Goal: Task Accomplishment & Management: Manage account settings

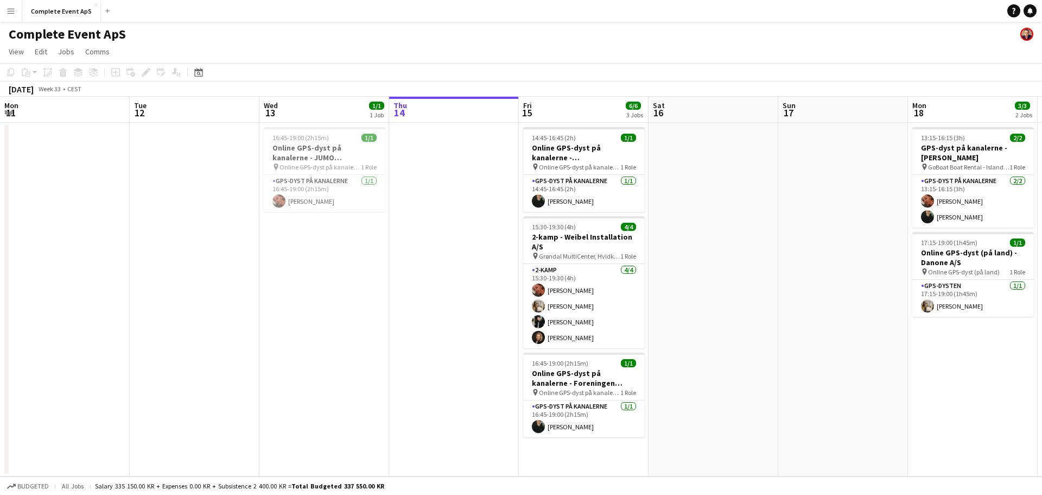
scroll to position [0, 260]
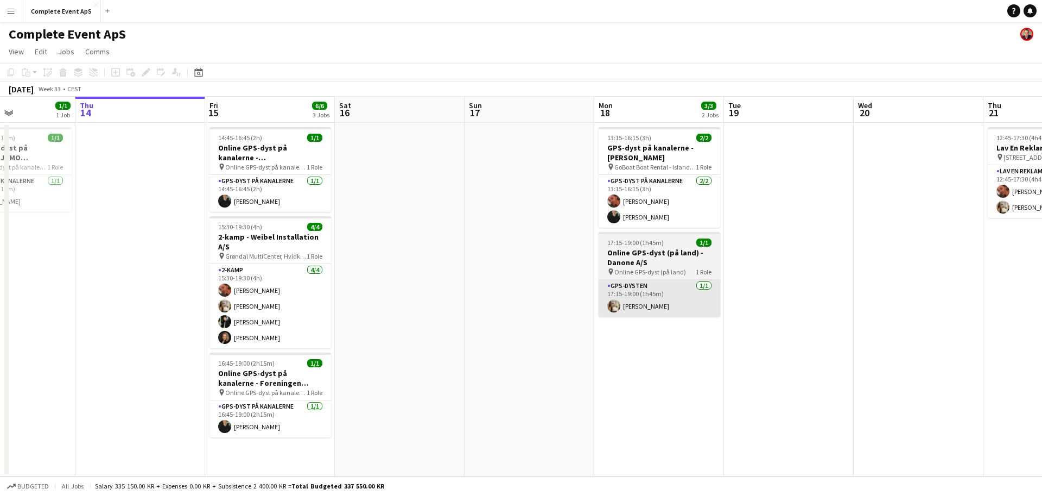
drag, startPoint x: 664, startPoint y: 325, endPoint x: 191, endPoint y: 312, distance: 473.7
click at [194, 317] on app-calendar-viewport "Mon 11 Tue 12 Wed 13 1/1 1 Job Thu 14 Fri 15 6/6 3 Jobs Sat 16 Sun 17 Mon 18 3/…" at bounding box center [521, 287] width 1042 height 380
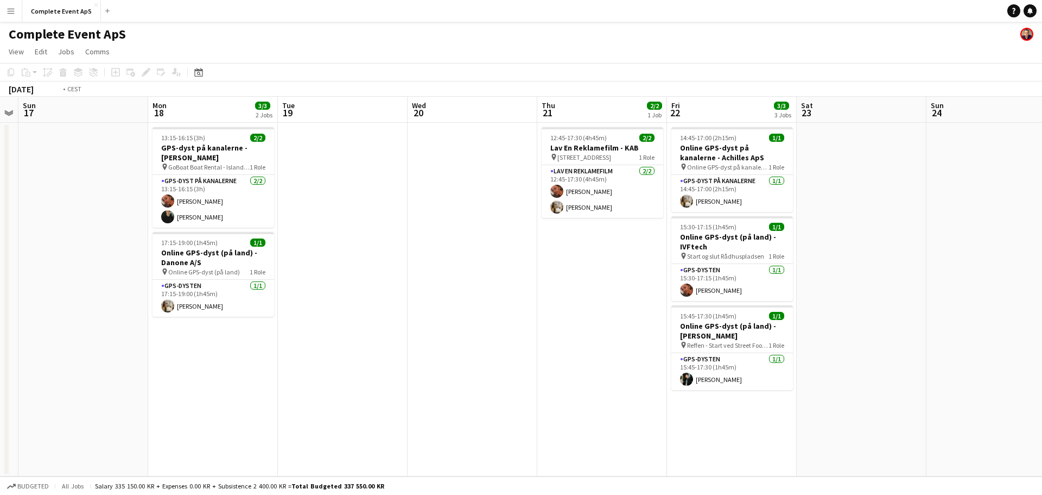
drag, startPoint x: 332, startPoint y: 321, endPoint x: 100, endPoint y: 289, distance: 234.1
click at [102, 290] on app-calendar-viewport "Wed 13 1/1 1 Job Thu 14 Fri 15 6/6 3 Jobs Sat 16 Sun 17 Mon 18 3/3 2 Jobs Tue 1…" at bounding box center [521, 287] width 1042 height 380
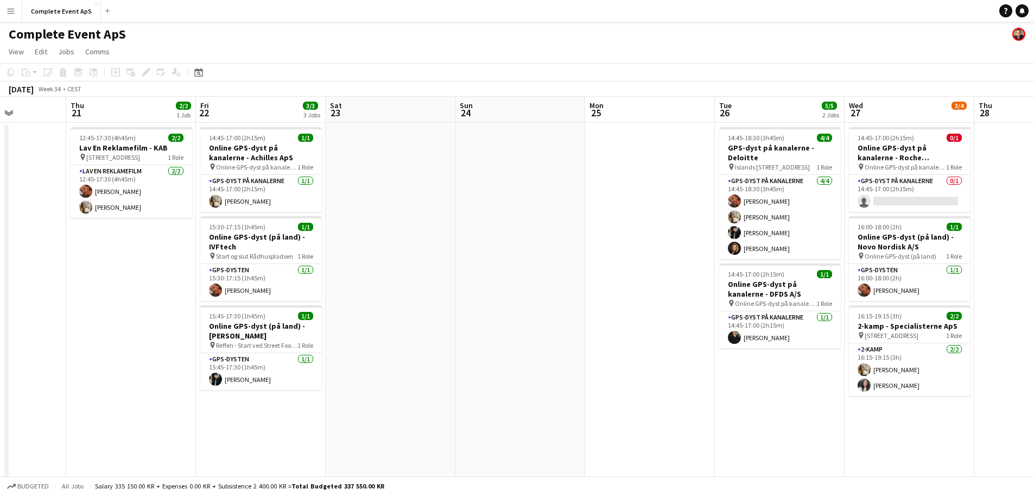
drag, startPoint x: 407, startPoint y: 334, endPoint x: 132, endPoint y: 293, distance: 277.8
click at [132, 293] on app-calendar-viewport "Mon 18 3/3 2 Jobs Tue 19 Wed 20 Thu 21 2/2 1 Job Fri 22 3/3 3 Jobs Sat 23 Sun 2…" at bounding box center [517, 414] width 1034 height 634
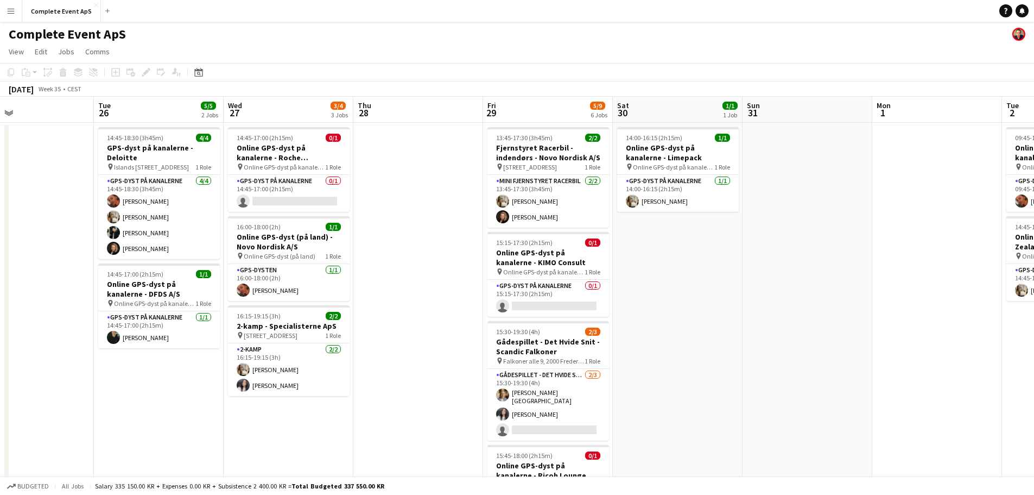
scroll to position [0, 458]
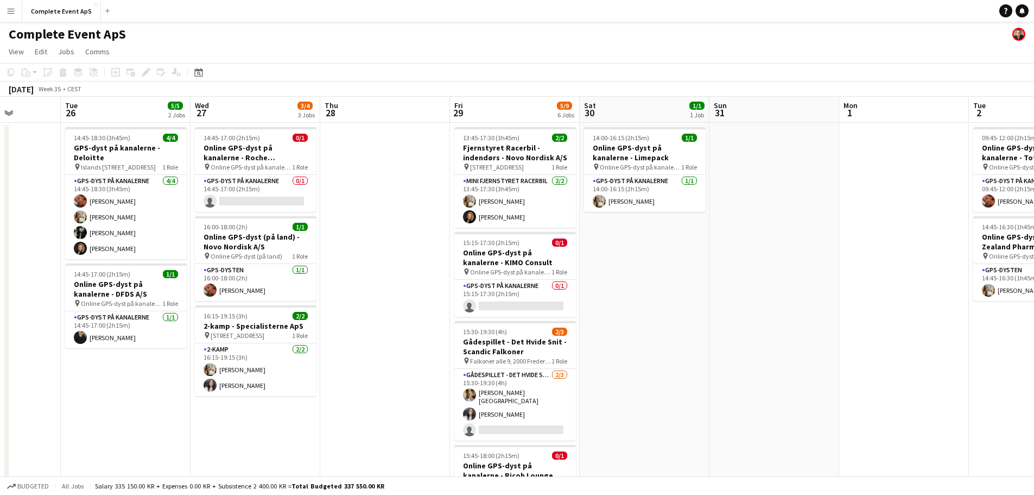
drag, startPoint x: 579, startPoint y: 328, endPoint x: 393, endPoint y: 315, distance: 186.7
click at [393, 315] on app-calendar-viewport "Fri 22 3/3 3 Jobs Sat 23 Sun 24 Mon 25 Tue 26 5/5 2 Jobs Wed 27 3/4 3 Jobs Thu …" at bounding box center [517, 414] width 1034 height 634
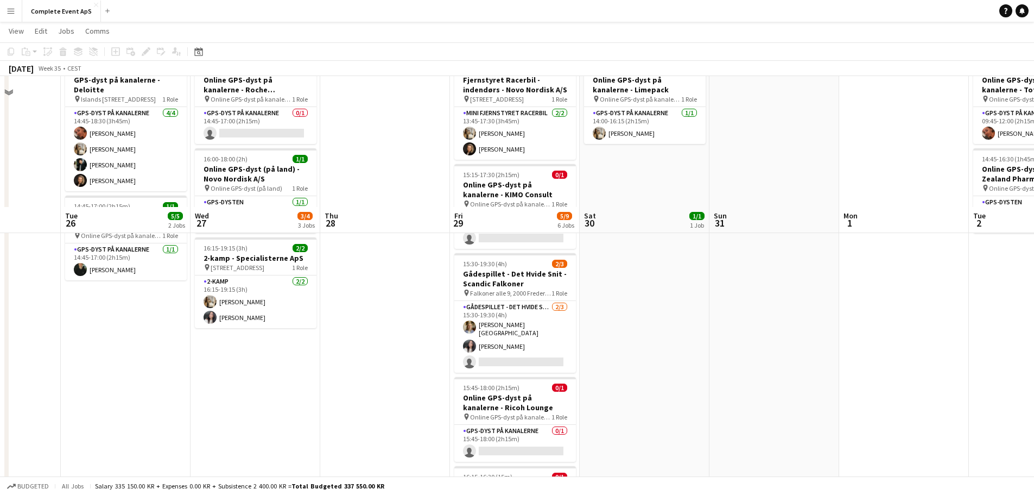
scroll to position [0, 0]
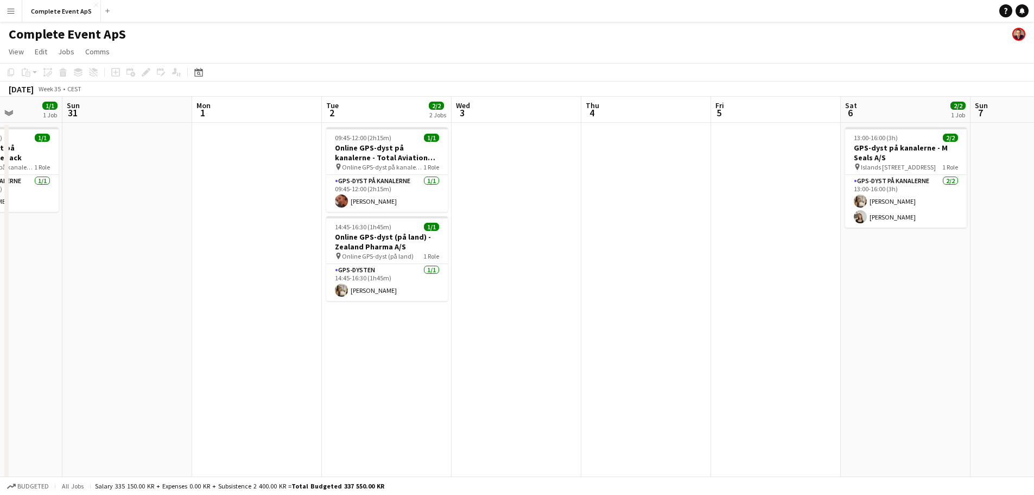
drag, startPoint x: 494, startPoint y: 321, endPoint x: 269, endPoint y: 299, distance: 225.9
click at [269, 299] on app-calendar-viewport "Tue 26 5/5 2 Jobs Wed 27 3/4 3 Jobs Thu 28 Fri 29 5/9 6 Jobs Sat 30 1/1 1 Job S…" at bounding box center [517, 414] width 1034 height 634
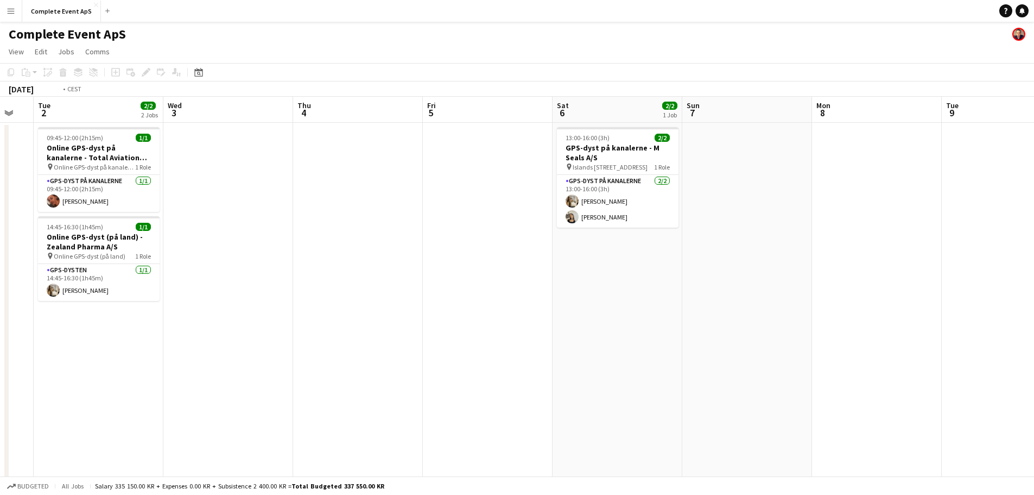
drag, startPoint x: 391, startPoint y: 321, endPoint x: 829, endPoint y: 336, distance: 437.3
click at [761, 337] on app-calendar-viewport "Sat 30 1/1 1 Job Sun 31 Mon 1 Tue 2 2/2 2 Jobs Wed 3 Thu 4 Fri 5 Sat 6 2/2 1 Jo…" at bounding box center [517, 414] width 1034 height 634
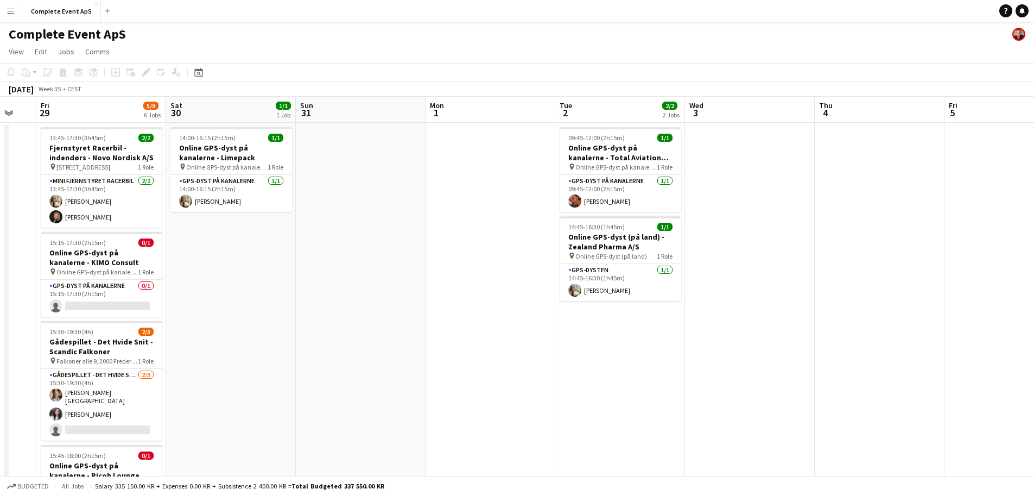
scroll to position [0, 255]
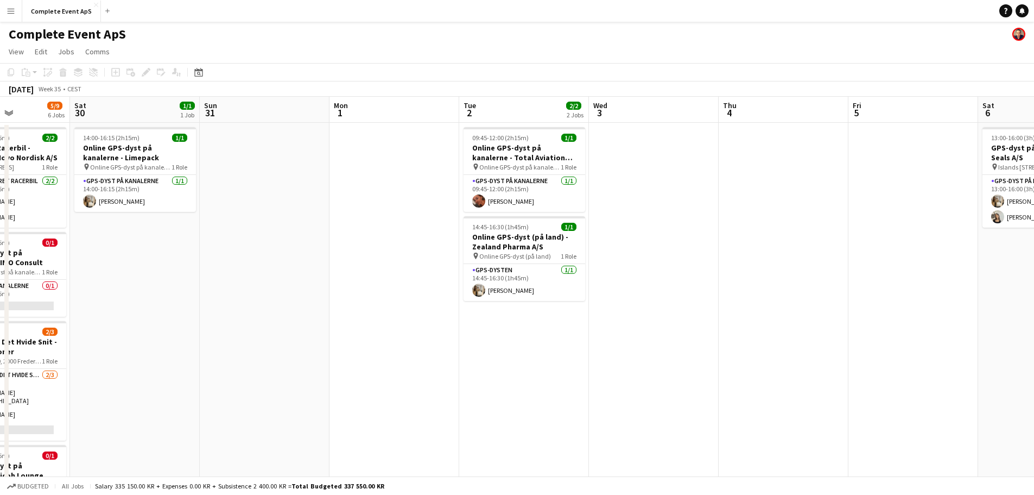
drag, startPoint x: 432, startPoint y: 352, endPoint x: 758, endPoint y: 371, distance: 326.9
click at [780, 376] on app-calendar-viewport "Wed 27 3/4 3 Jobs Thu 28 Fri 29 5/9 6 Jobs Sat 30 1/1 1 Job Sun 31 Mon 1 Tue 2 …" at bounding box center [517, 414] width 1034 height 634
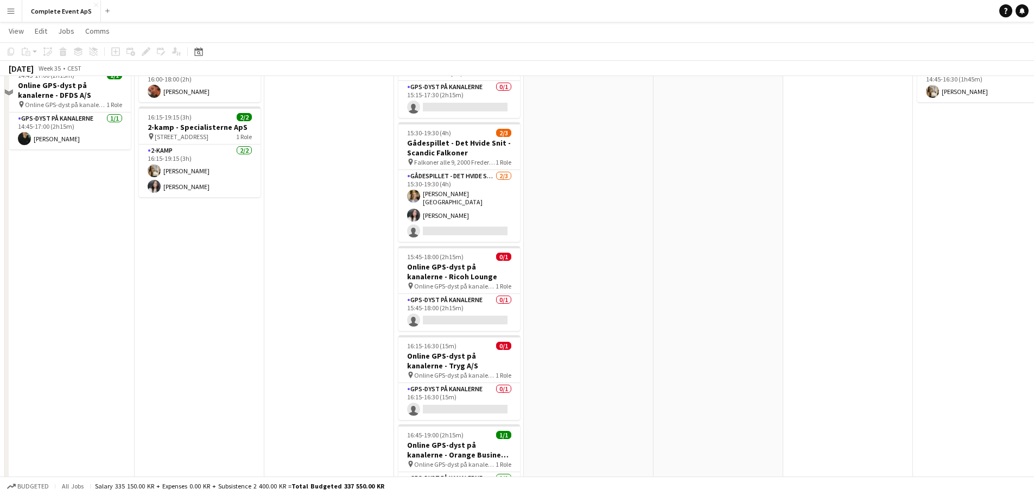
scroll to position [254, 0]
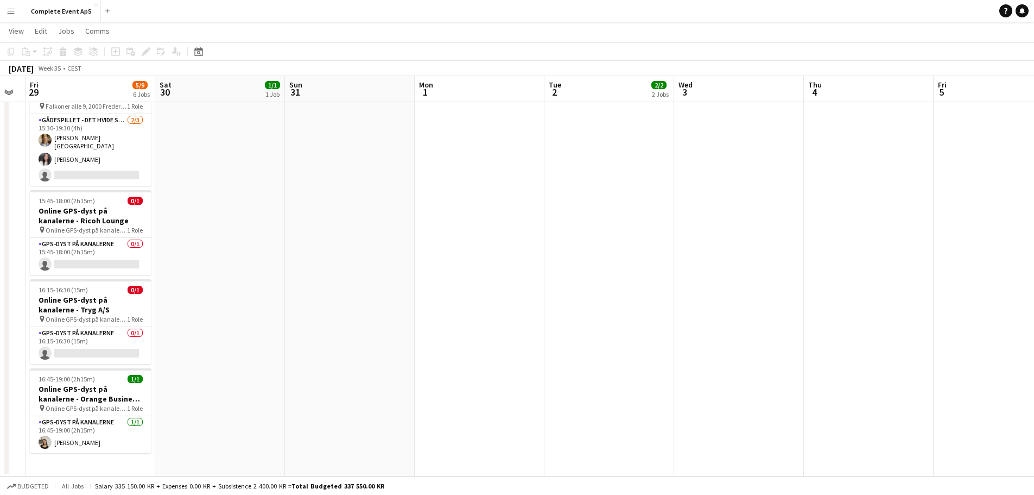
drag, startPoint x: 547, startPoint y: 363, endPoint x: 460, endPoint y: 356, distance: 87.2
click at [461, 356] on app-calendar-viewport "Tue 26 5/5 2 Jobs Wed 27 3/4 3 Jobs Thu 28 Fri 29 5/9 6 Jobs Sat 30 1/1 1 Job S…" at bounding box center [517, 132] width 1034 height 687
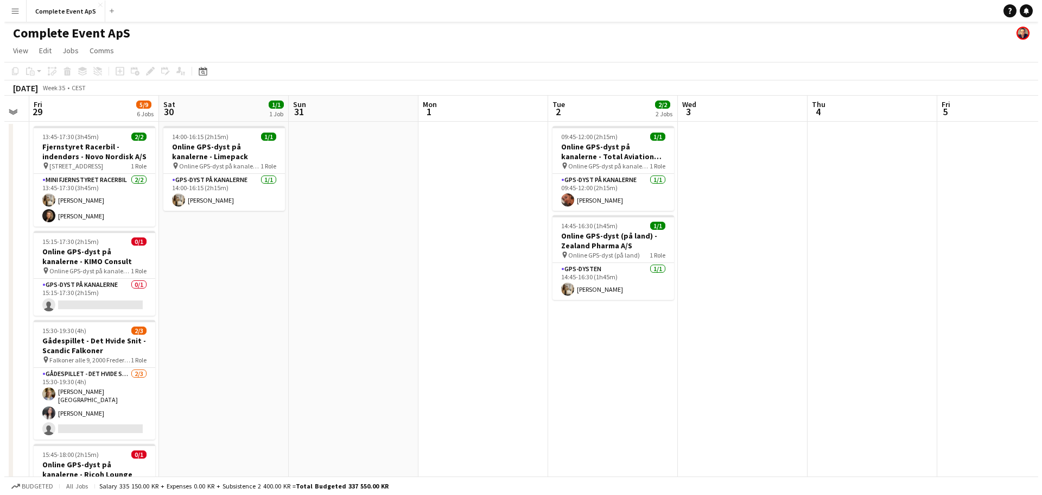
scroll to position [0, 0]
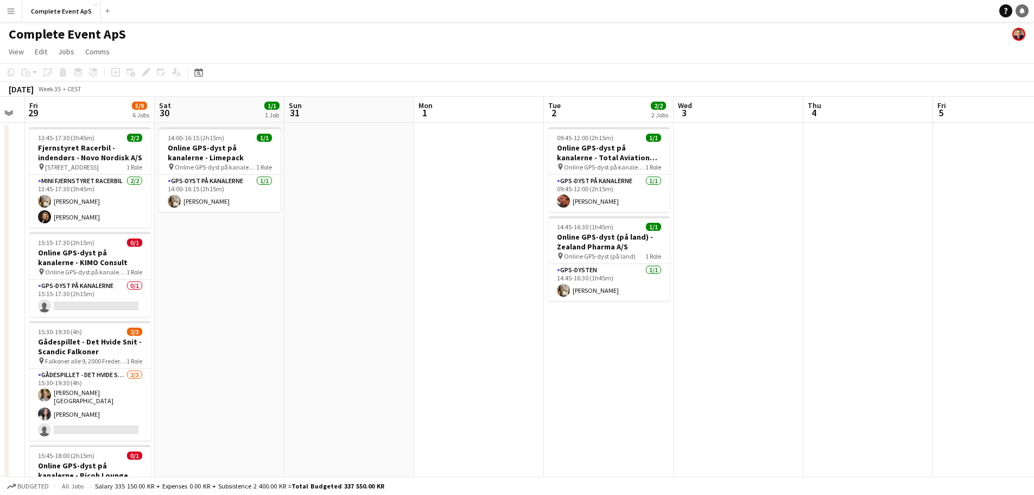
click at [1025, 11] on icon "Notifications" at bounding box center [1022, 11] width 7 height 7
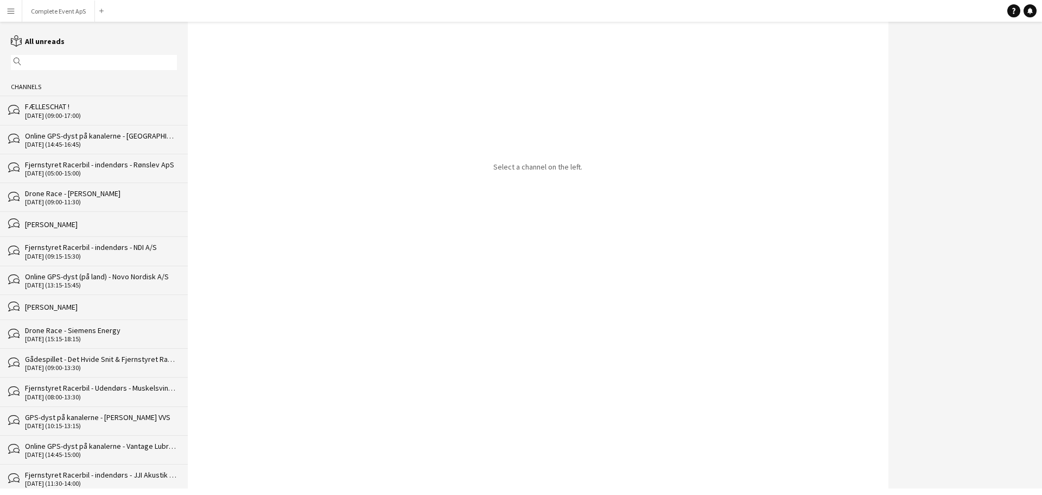
click at [83, 102] on div "FÆLLESCHAT !" at bounding box center [101, 107] width 152 height 10
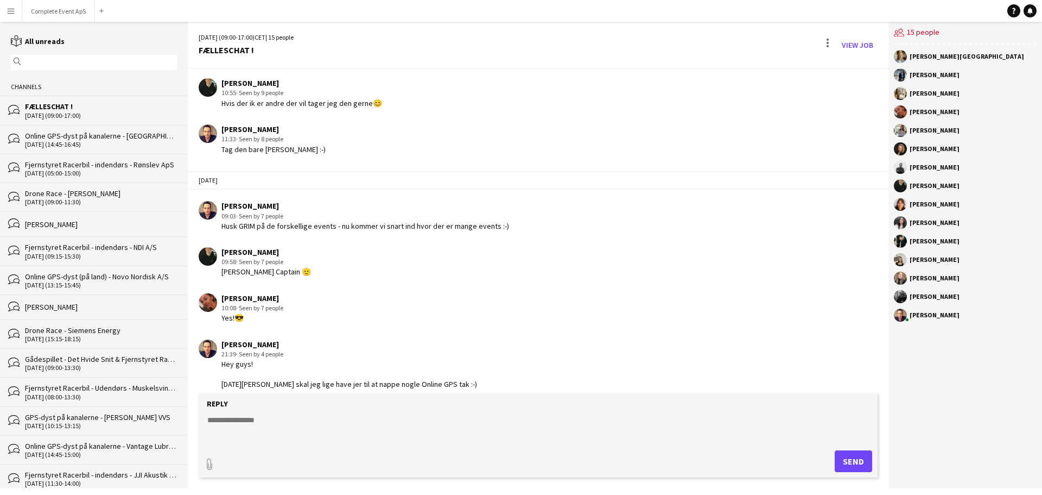
scroll to position [1982, 0]
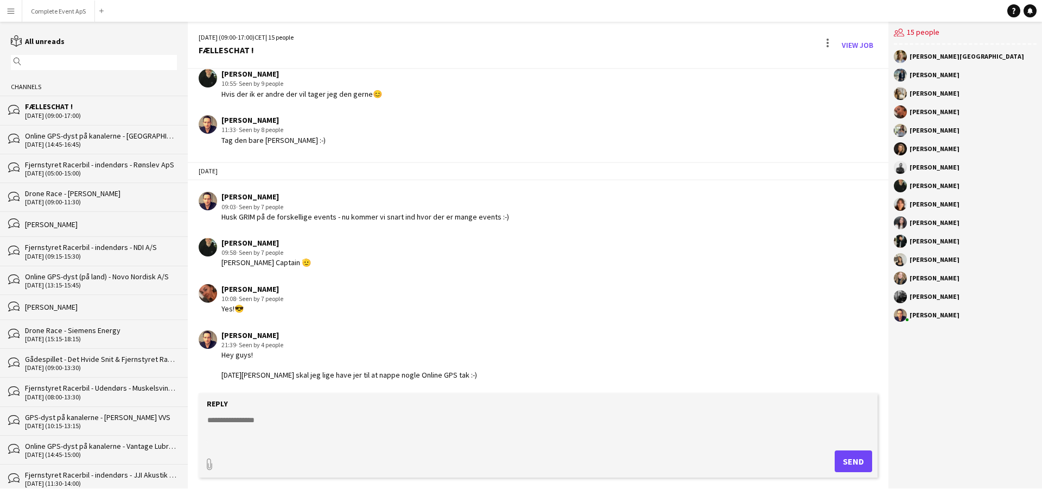
click at [312, 421] on textarea at bounding box center [540, 428] width 668 height 28
type textarea "*"
type textarea "**********"
click at [904, 132] on app-user-avatar at bounding box center [900, 130] width 13 height 13
click at [47, 16] on button "Complete Event ApS Close" at bounding box center [58, 11] width 73 height 21
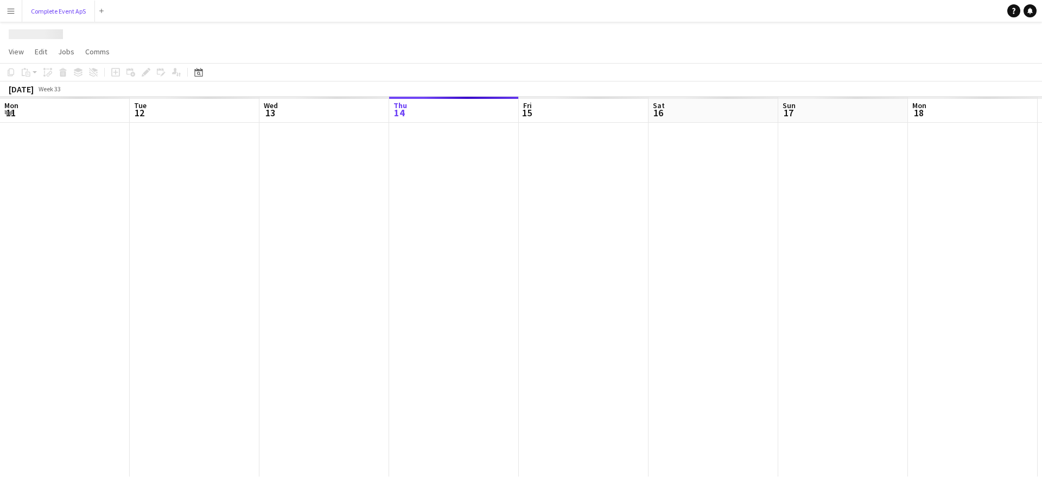
scroll to position [0, 260]
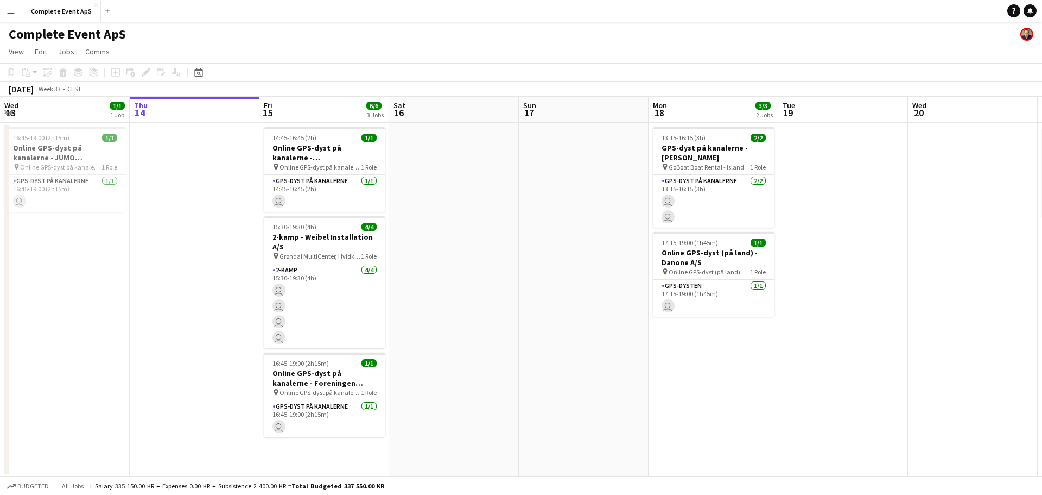
click at [12, 9] on app-icon "Menu" at bounding box center [11, 11] width 9 height 9
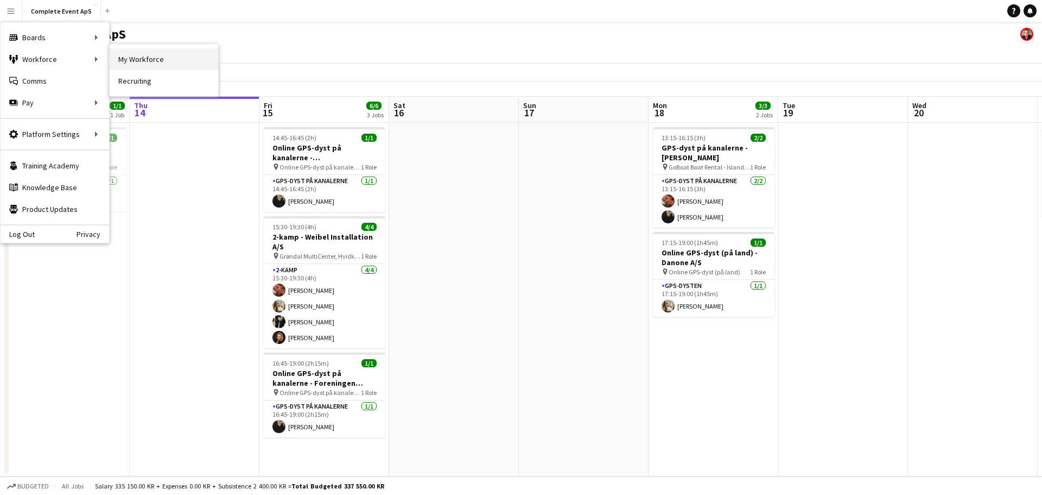
click at [146, 62] on link "My Workforce" at bounding box center [164, 59] width 109 height 22
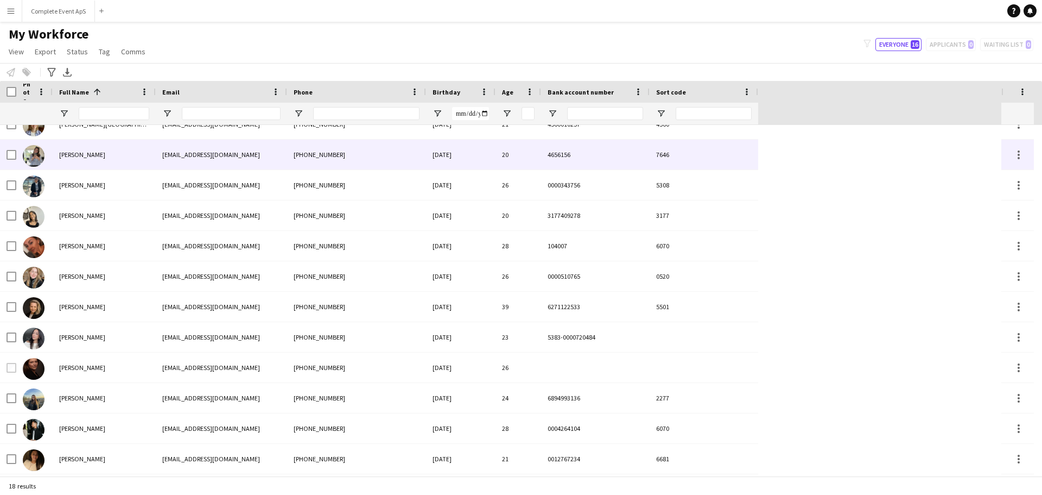
scroll to position [197, 0]
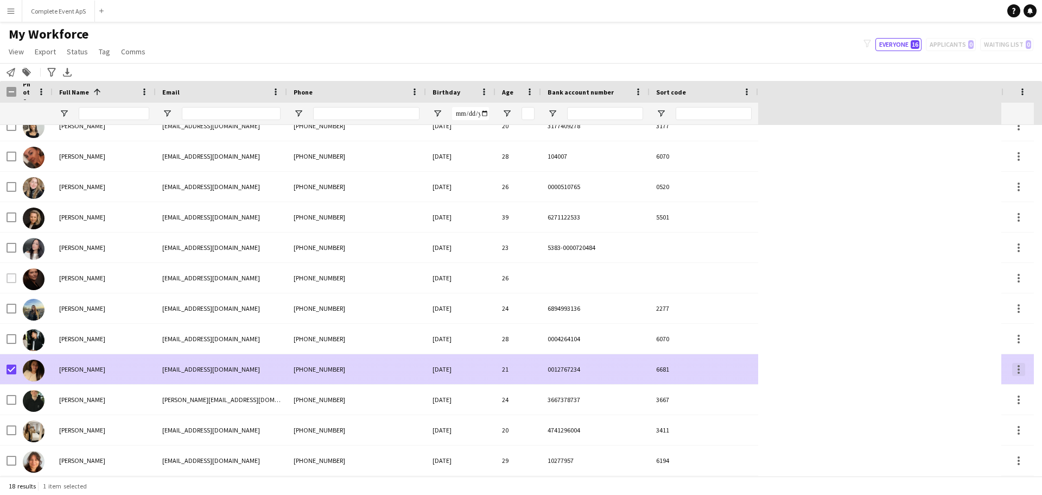
click at [1016, 371] on div at bounding box center [1019, 369] width 13 height 13
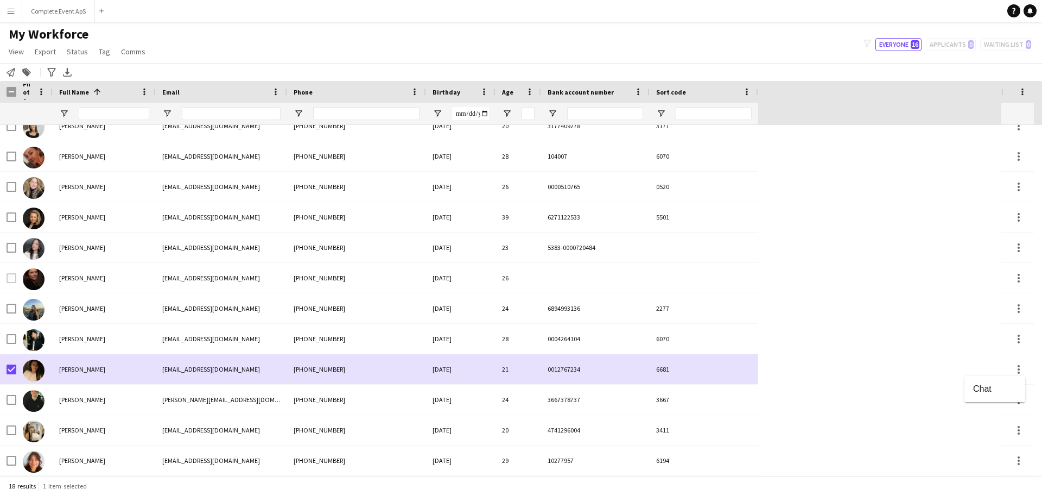
drag, startPoint x: 56, startPoint y: 9, endPoint x: 39, endPoint y: 13, distance: 17.8
click at [55, 9] on div at bounding box center [521, 247] width 1042 height 495
click at [38, 13] on button "Complete Event ApS Close" at bounding box center [58, 11] width 73 height 21
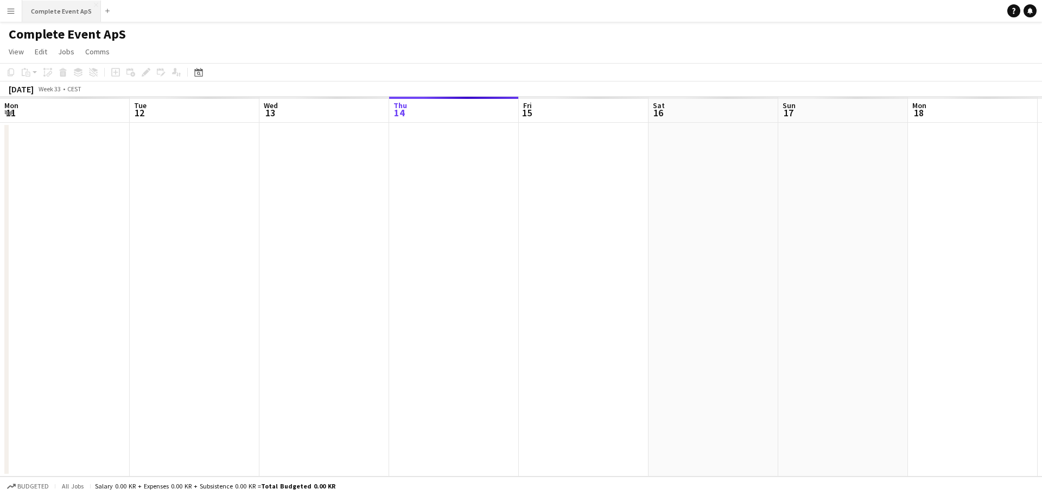
click at [46, 12] on button "Complete Event ApS Close" at bounding box center [61, 11] width 79 height 21
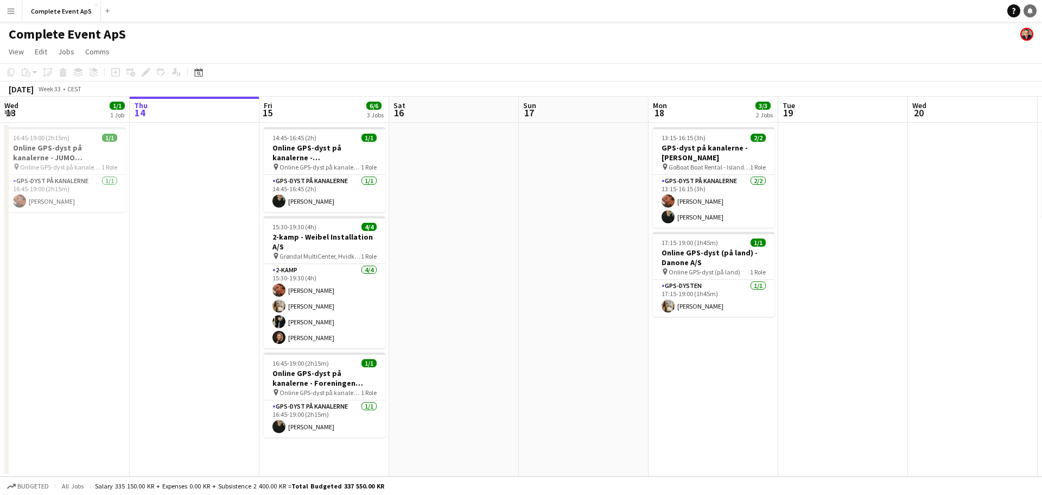
click at [1028, 12] on icon "Notifications" at bounding box center [1030, 11] width 7 height 7
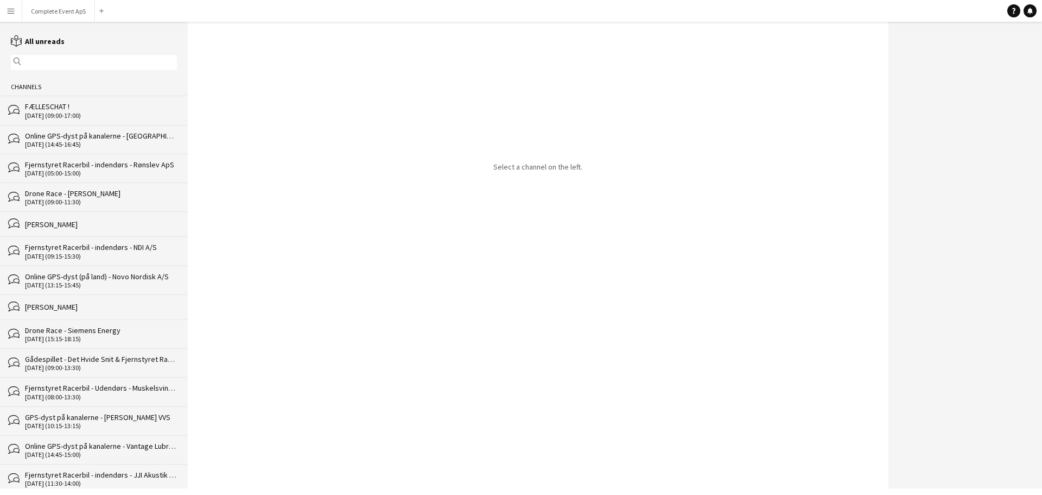
click at [63, 108] on div "FÆLLESCHAT !" at bounding box center [101, 107] width 152 height 10
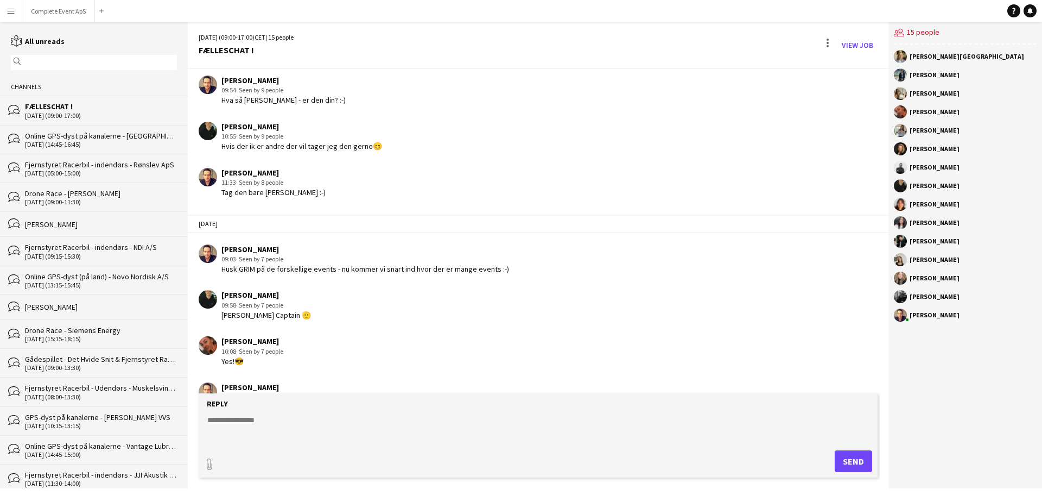
scroll to position [4835, 0]
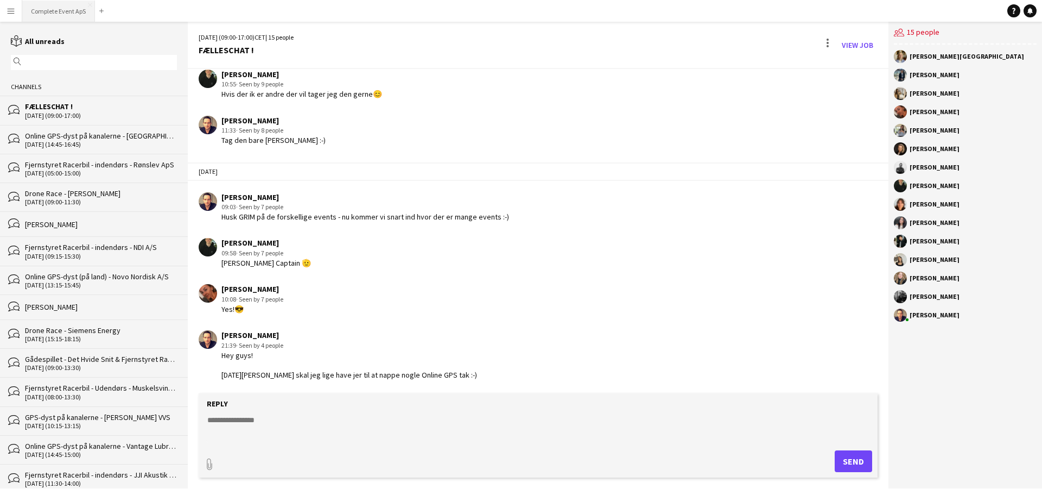
click at [64, 14] on button "Complete Event ApS Close" at bounding box center [58, 11] width 73 height 21
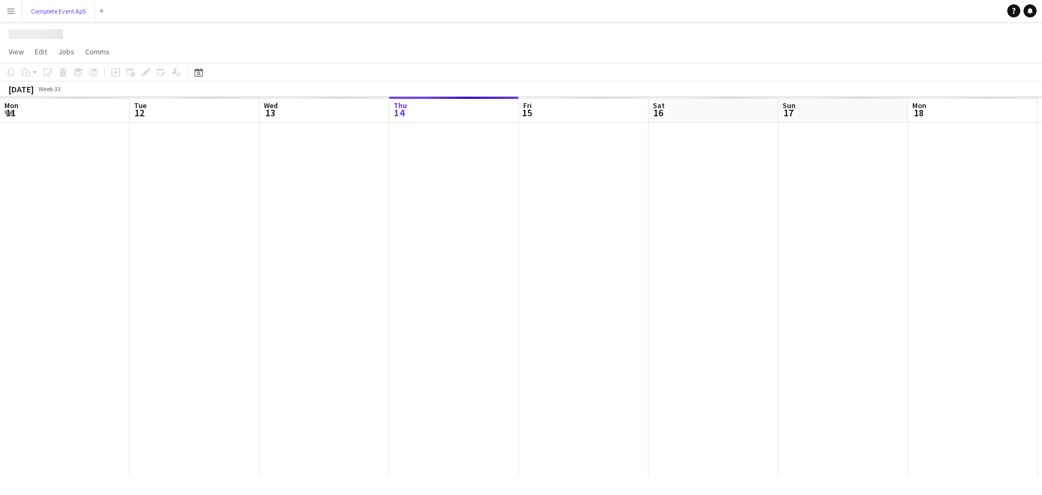
scroll to position [0, 260]
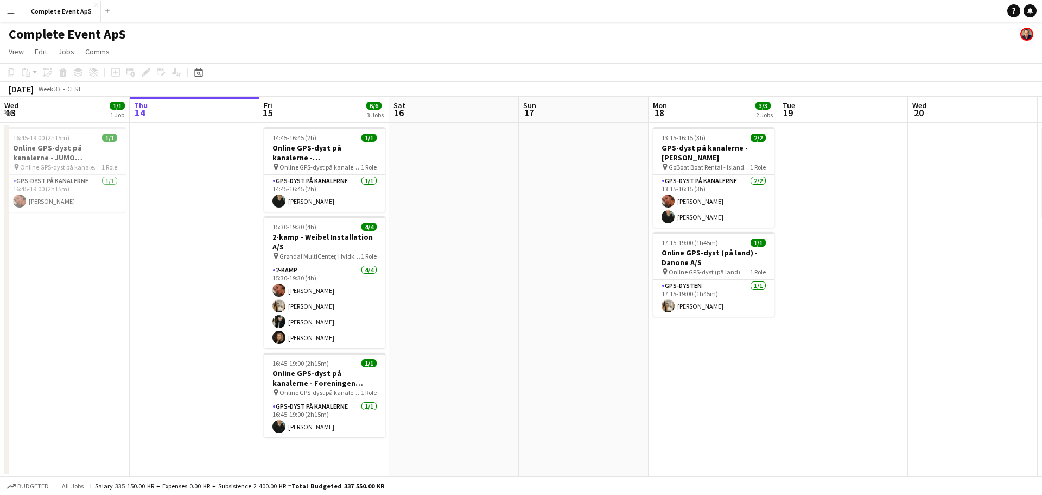
click at [9, 11] on app-icon "Menu" at bounding box center [11, 11] width 9 height 9
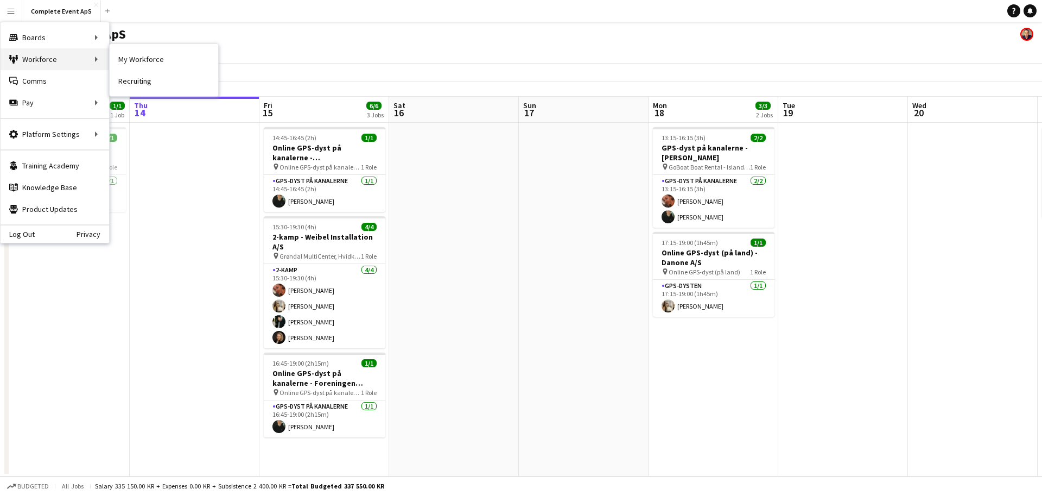
click at [59, 59] on div "Workforce Workforce" at bounding box center [55, 59] width 109 height 22
click at [145, 65] on link "My Workforce" at bounding box center [164, 59] width 109 height 22
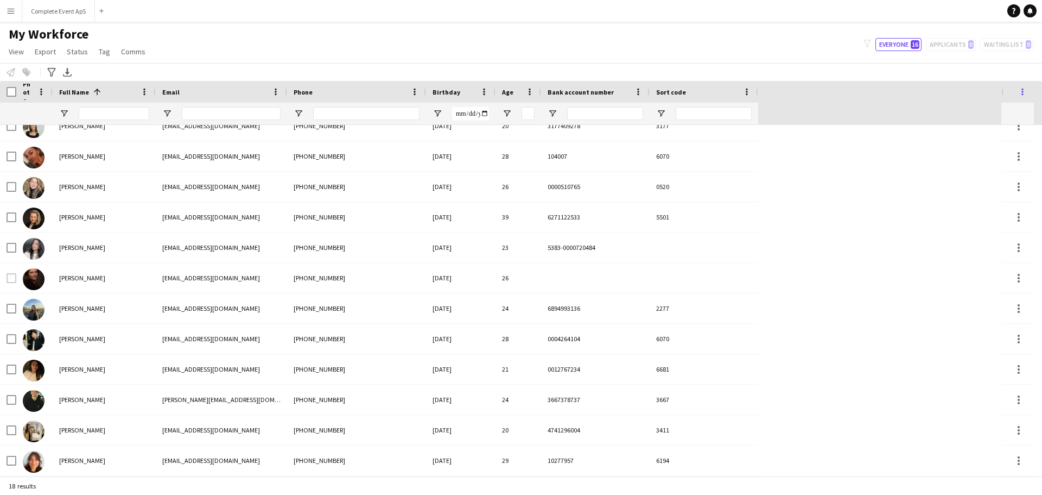
click at [1021, 89] on span at bounding box center [1023, 92] width 10 height 10
click at [57, 11] on button "Complete Event ApS Close" at bounding box center [58, 11] width 73 height 21
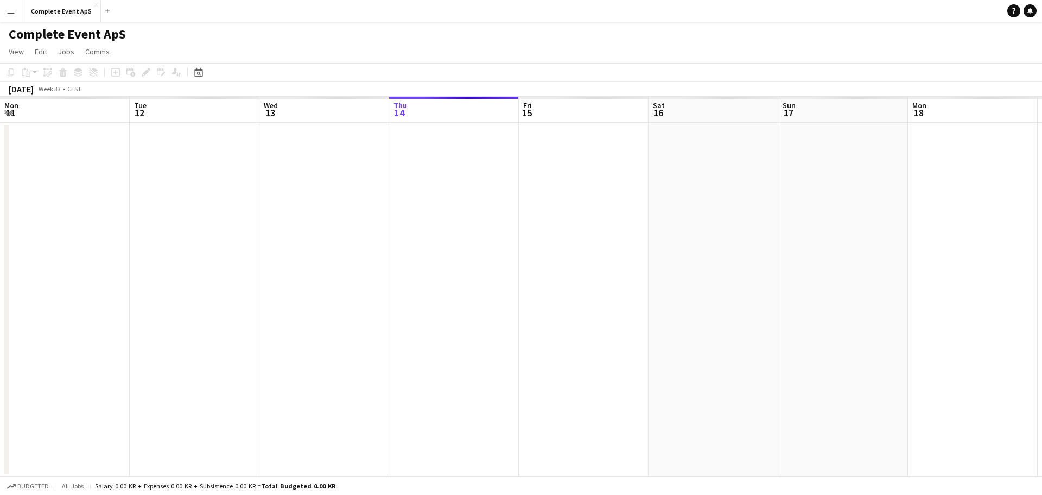
scroll to position [0, 260]
click at [11, 9] on app-icon "Menu" at bounding box center [11, 11] width 9 height 9
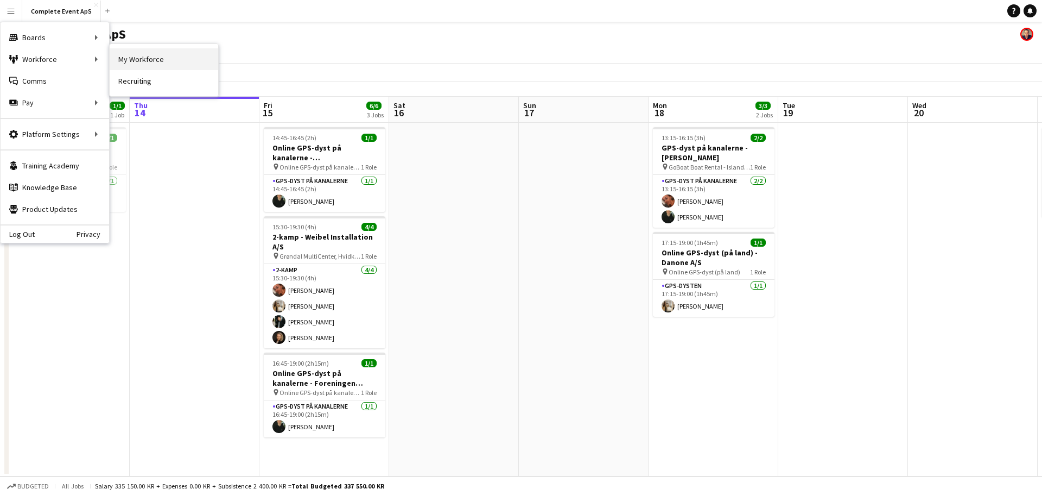
click at [155, 58] on link "My Workforce" at bounding box center [164, 59] width 109 height 22
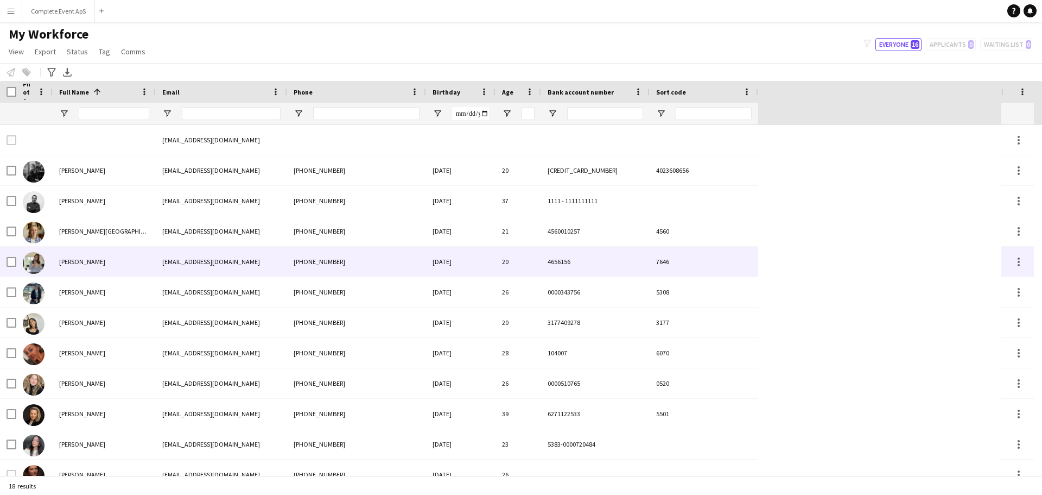
scroll to position [100, 0]
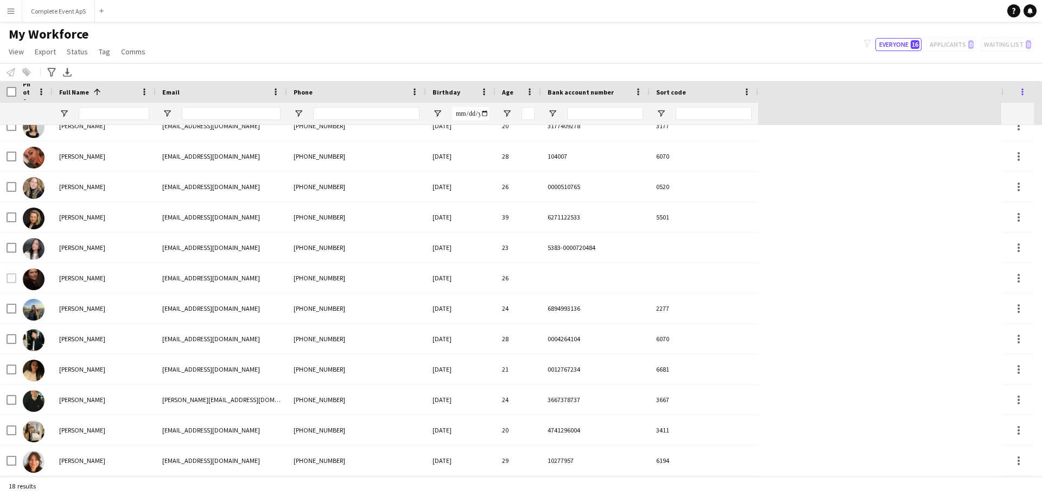
click at [1022, 93] on span at bounding box center [1023, 92] width 10 height 10
click at [18, 50] on span "View" at bounding box center [16, 52] width 15 height 10
click at [35, 104] on span "Customise view" at bounding box center [40, 107] width 52 height 10
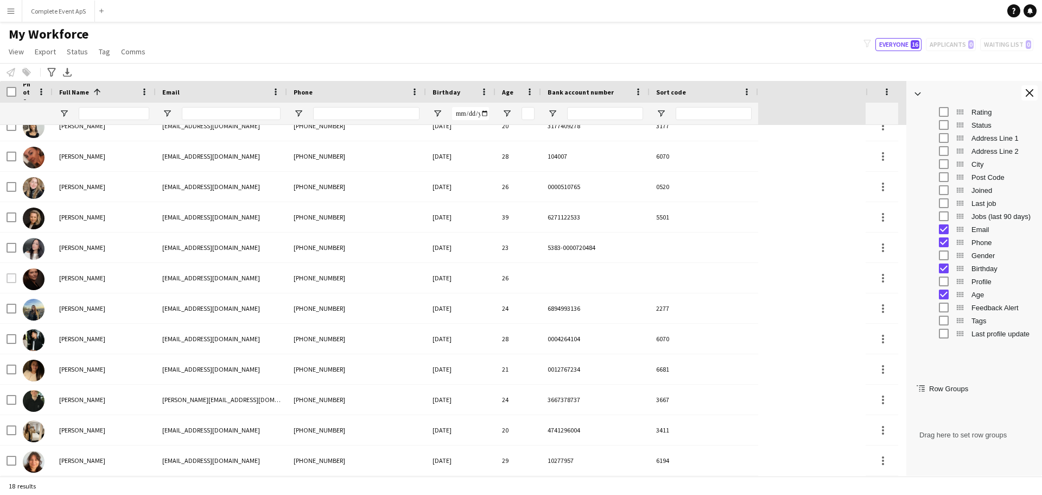
scroll to position [193, 0]
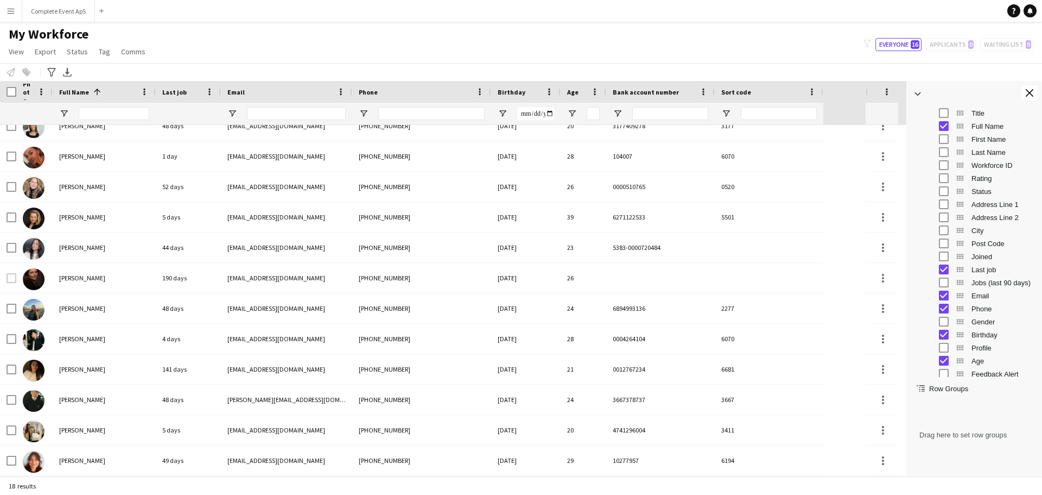
click at [412, 41] on div "My Workforce View Views Default view New view Update view Delete view Edit name…" at bounding box center [521, 44] width 1042 height 37
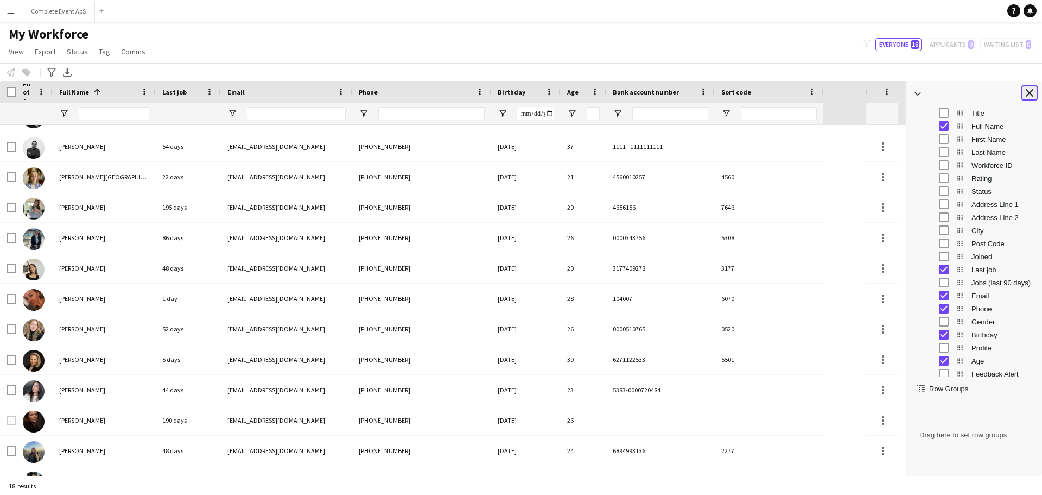
click at [1032, 90] on app-icon "Close tool panel" at bounding box center [1030, 93] width 8 height 8
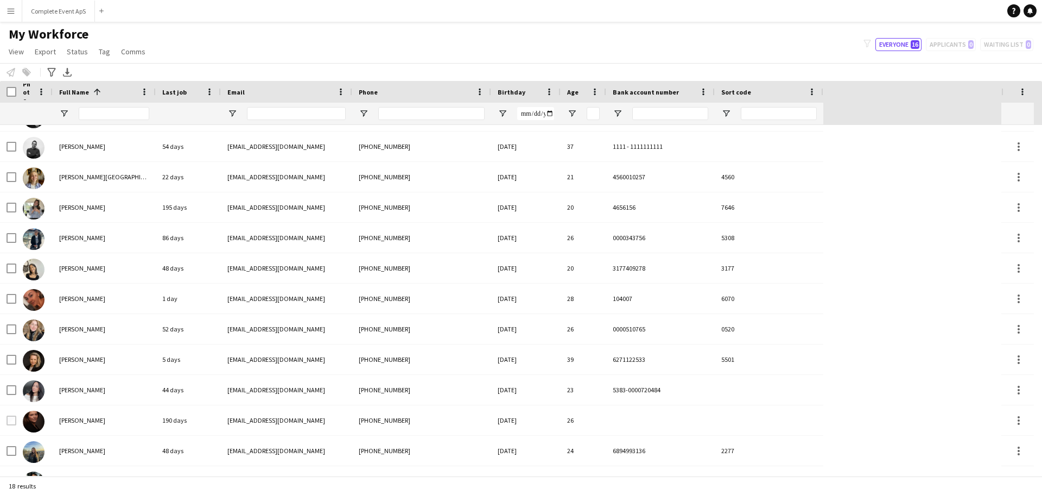
drag, startPoint x: 15, startPoint y: 50, endPoint x: 18, endPoint y: 62, distance: 12.5
click at [15, 50] on span "View" at bounding box center [16, 52] width 15 height 10
click at [45, 108] on span "Customise view" at bounding box center [40, 107] width 52 height 10
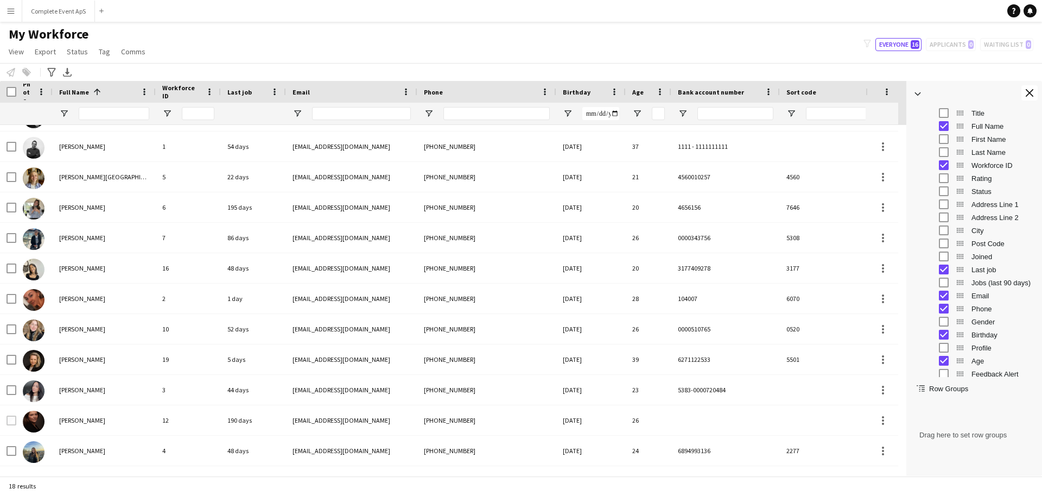
click at [716, 41] on div "My Workforce View Views Default view New view Update view Delete view Edit name…" at bounding box center [521, 44] width 1042 height 37
click at [1031, 92] on app-icon "Close tool panel" at bounding box center [1030, 93] width 8 height 8
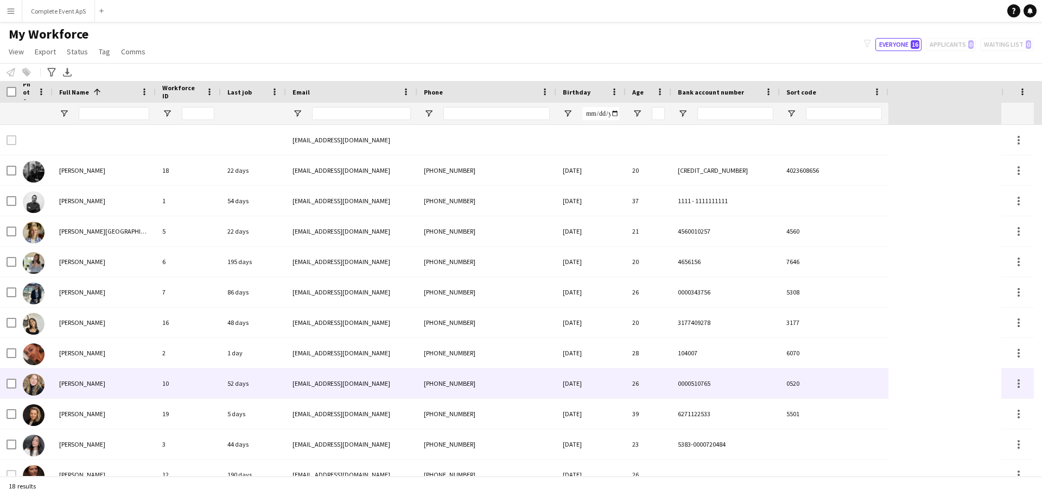
scroll to position [36, 0]
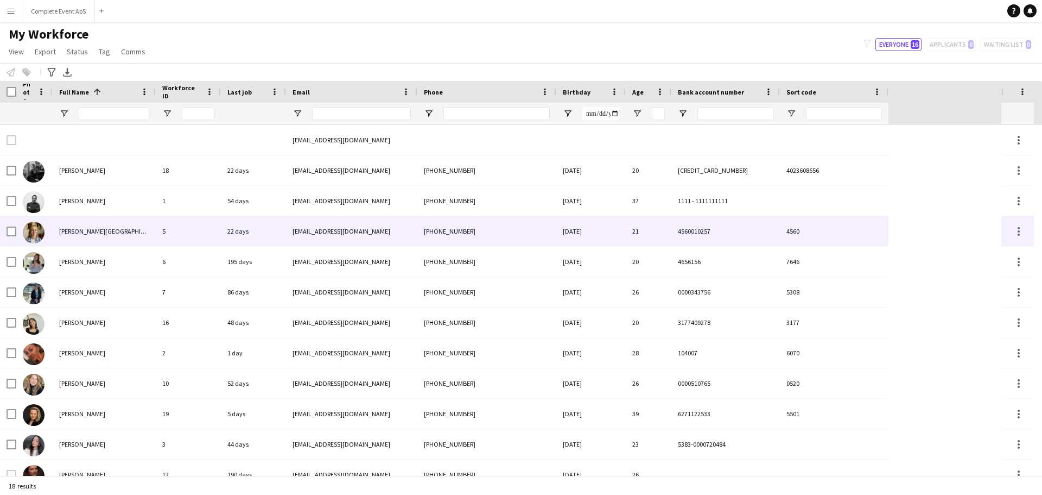
click at [235, 232] on div "22 days" at bounding box center [253, 231] width 65 height 30
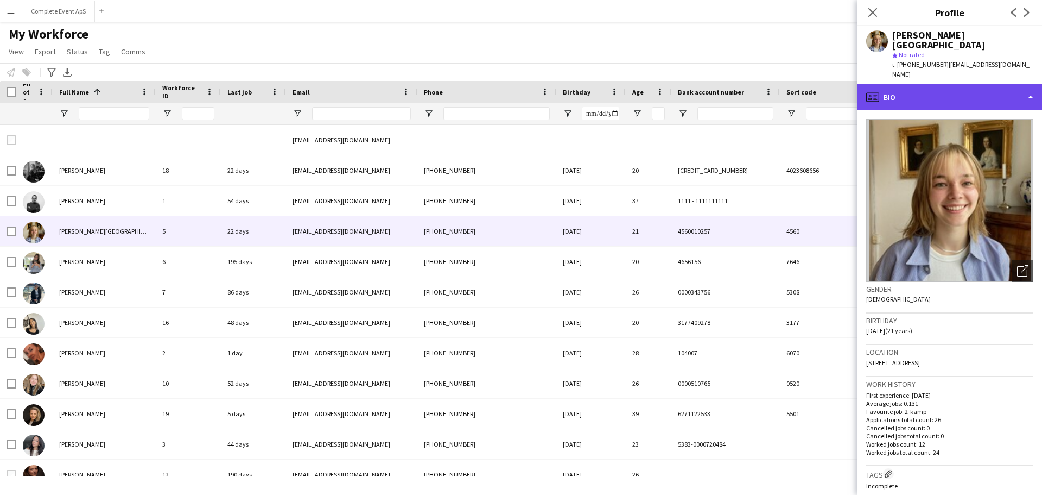
click at [916, 84] on div "profile Bio" at bounding box center [950, 97] width 185 height 26
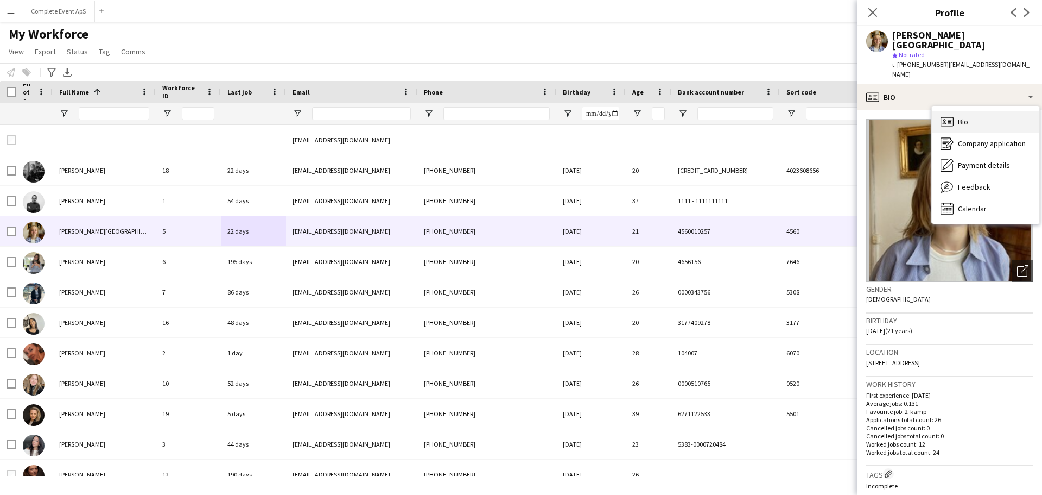
click at [972, 111] on div "Bio Bio" at bounding box center [986, 122] width 108 height 22
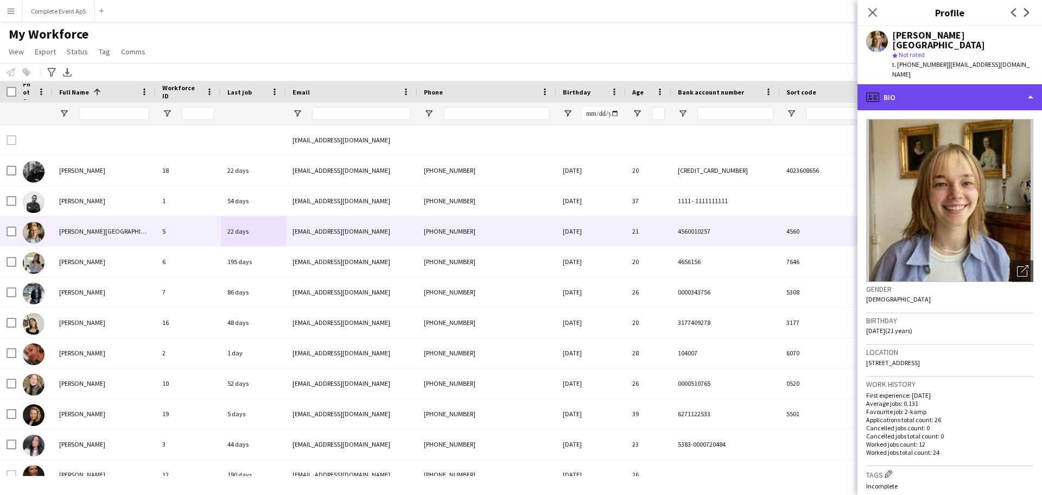
click at [921, 84] on div "profile Bio" at bounding box center [950, 97] width 185 height 26
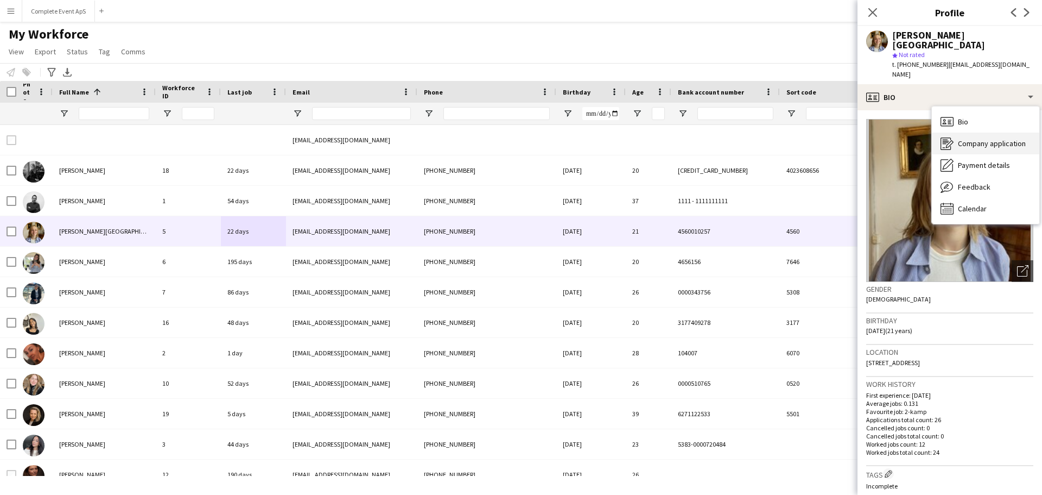
click at [989, 138] on span "Company application" at bounding box center [992, 143] width 68 height 10
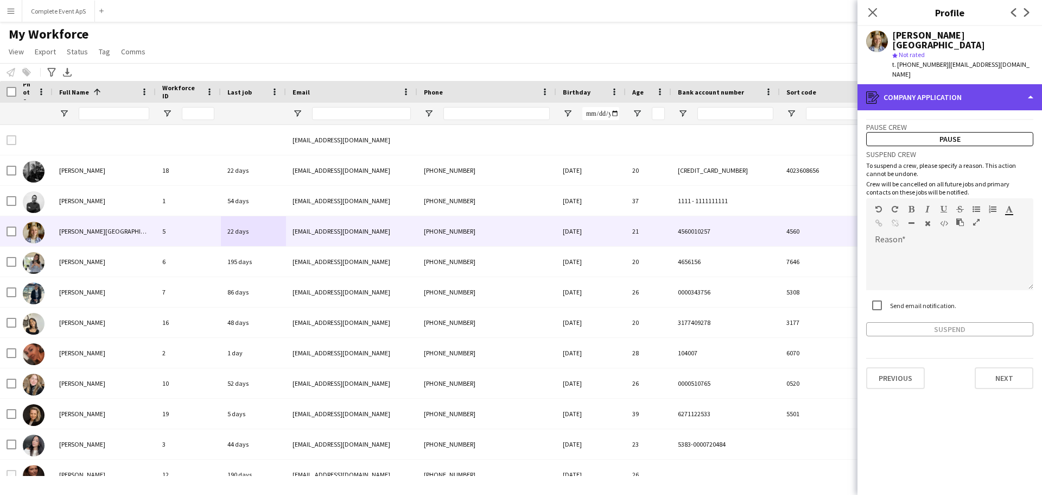
click at [939, 84] on div "register Company application" at bounding box center [950, 97] width 185 height 26
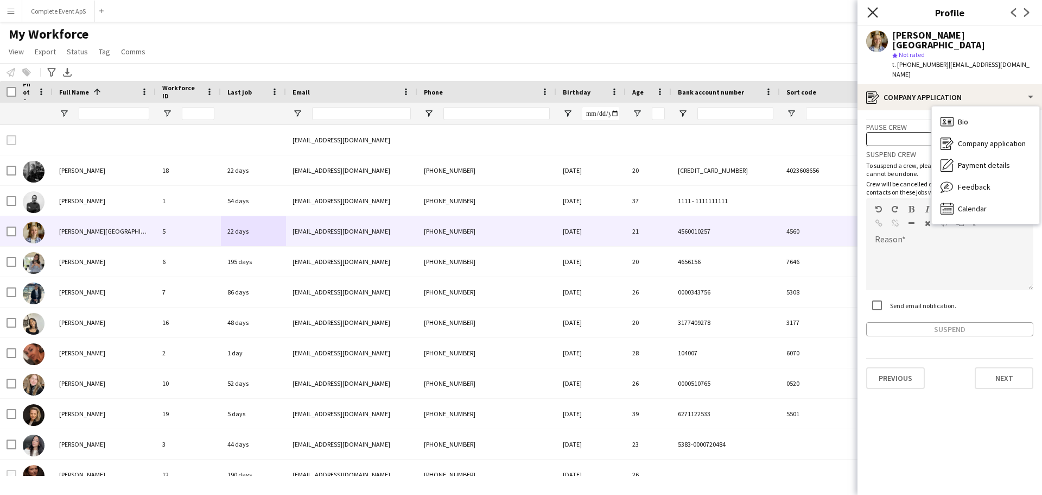
click at [869, 11] on icon "Close pop-in" at bounding box center [873, 12] width 10 height 10
